Goal: Task Accomplishment & Management: Use online tool/utility

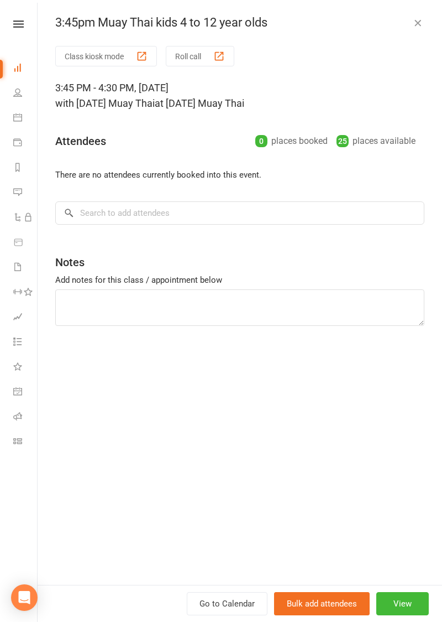
click at [212, 59] on button "Roll call" at bounding box center [200, 56] width 69 height 20
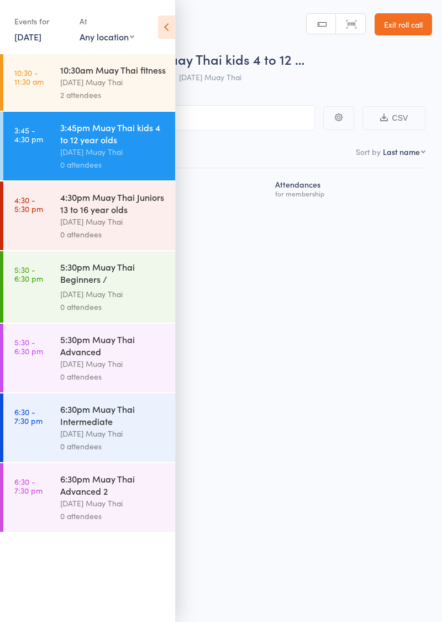
click at [173, 28] on icon at bounding box center [166, 26] width 17 height 23
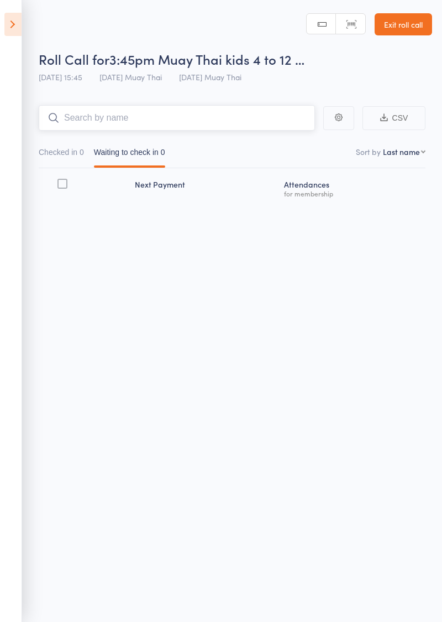
click at [229, 116] on input "search" at bounding box center [177, 117] width 277 height 25
type input "Ivy"
click at [295, 143] on link "Drop in" at bounding box center [286, 141] width 36 height 17
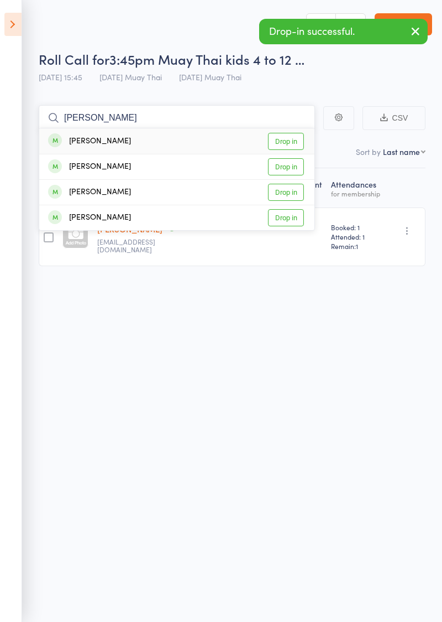
type input "Stella"
click at [294, 140] on link "Drop in" at bounding box center [286, 141] width 36 height 17
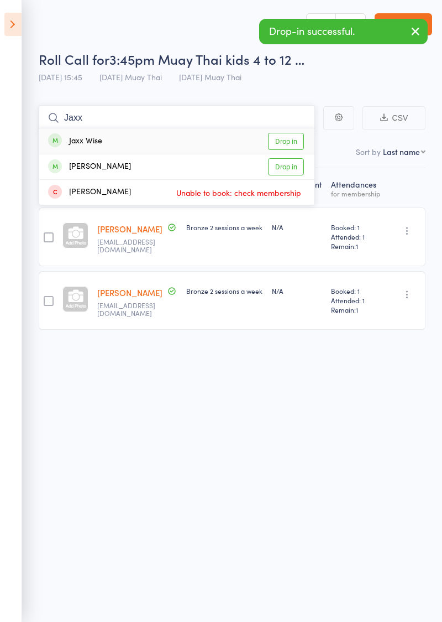
type input "Jaxx"
click at [296, 141] on link "Drop in" at bounding box center [286, 141] width 36 height 17
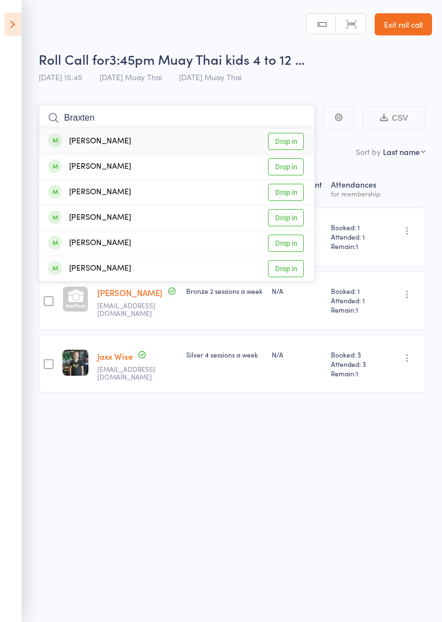
type input "Braxten"
click at [295, 168] on link "Drop in" at bounding box center [286, 166] width 36 height 17
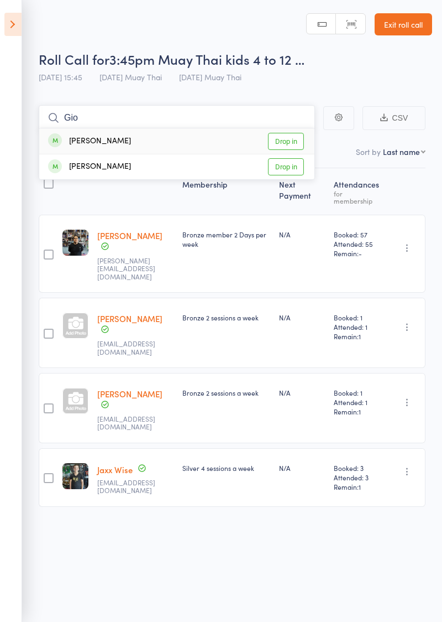
type input "Gio"
click at [295, 142] on link "Drop in" at bounding box center [286, 141] width 36 height 17
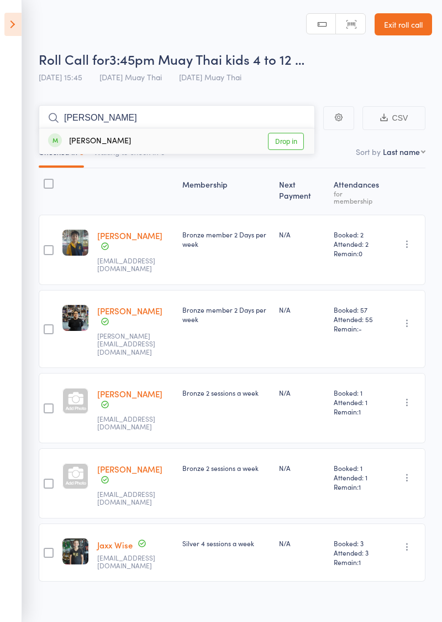
type input "Billy"
click at [298, 141] on link "Drop in" at bounding box center [286, 141] width 36 height 17
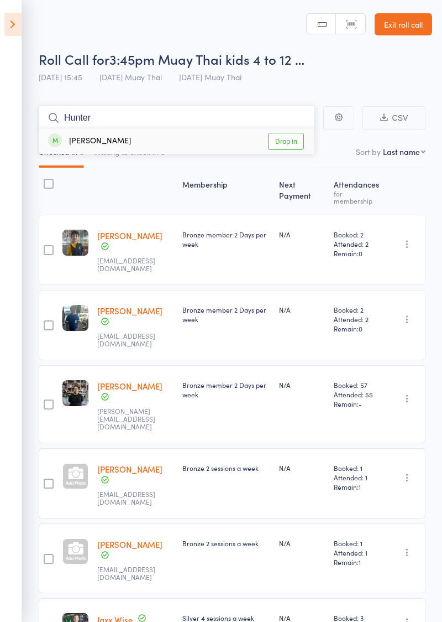
type input "Hunter"
click at [294, 145] on link "Drop in" at bounding box center [286, 141] width 36 height 17
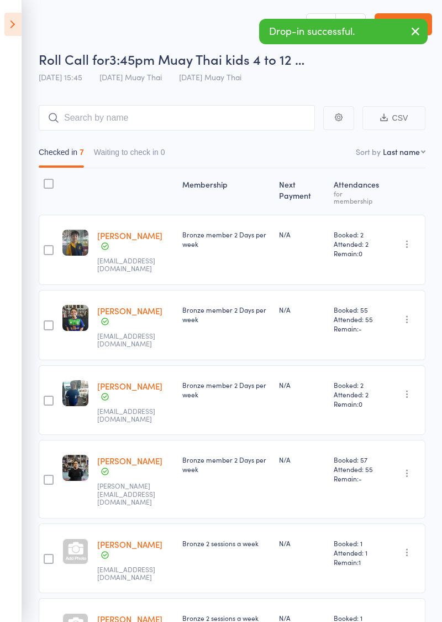
click at [413, 33] on icon "button" at bounding box center [415, 31] width 13 height 14
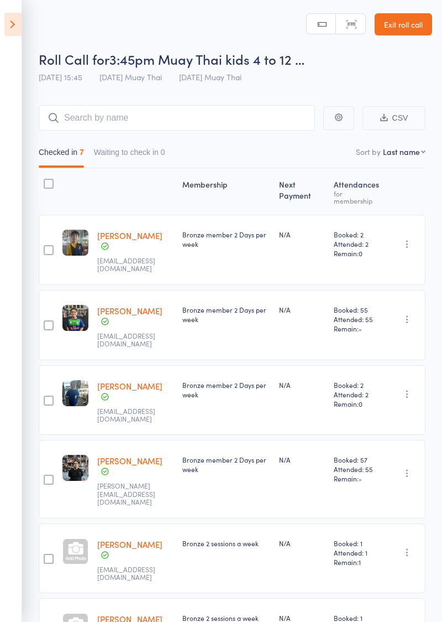
click at [410, 26] on link "Exit roll call" at bounding box center [404, 24] width 58 height 22
